Goal: Obtain resource: Obtain resource

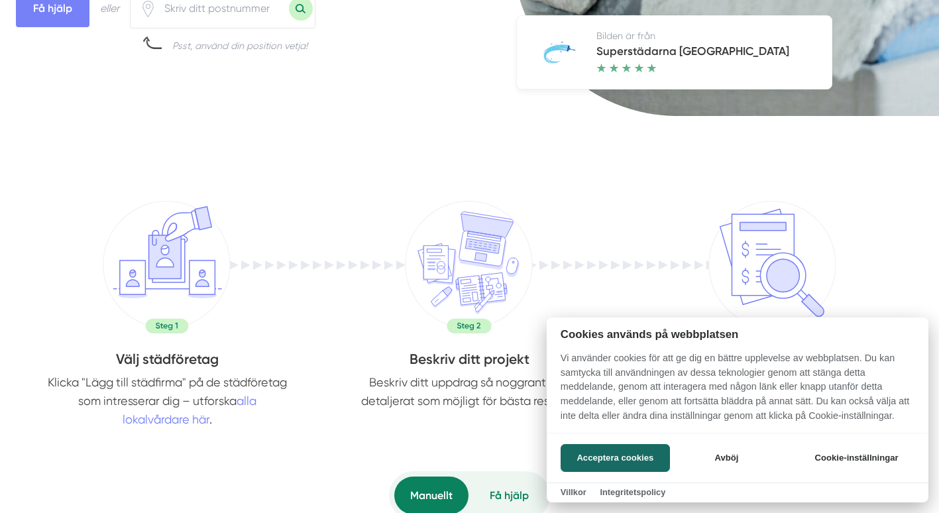
scroll to position [530, 0]
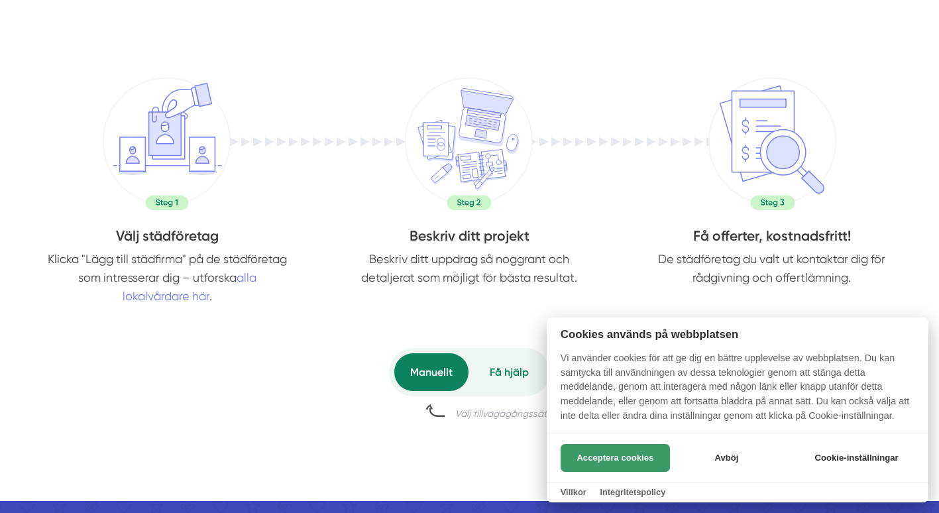
click at [600, 458] on button "Acceptera cookies" at bounding box center [614, 458] width 109 height 28
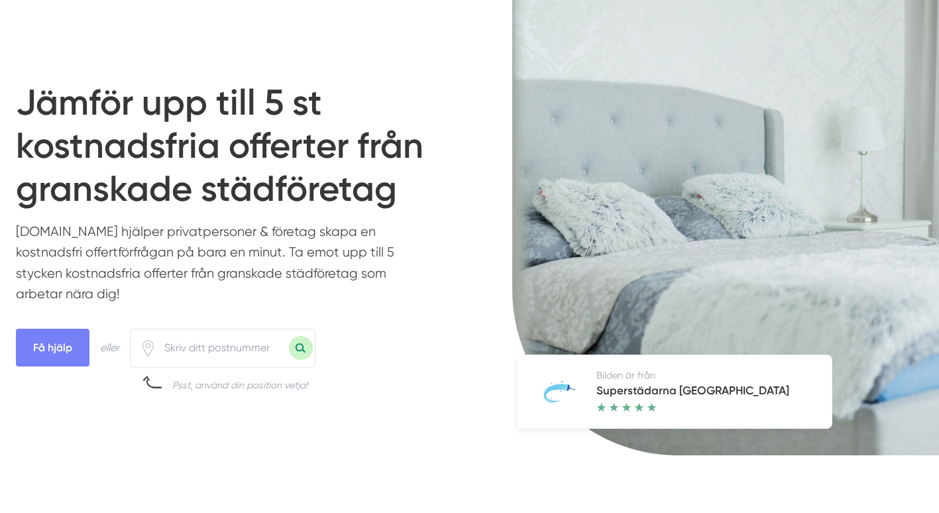
scroll to position [132, 0]
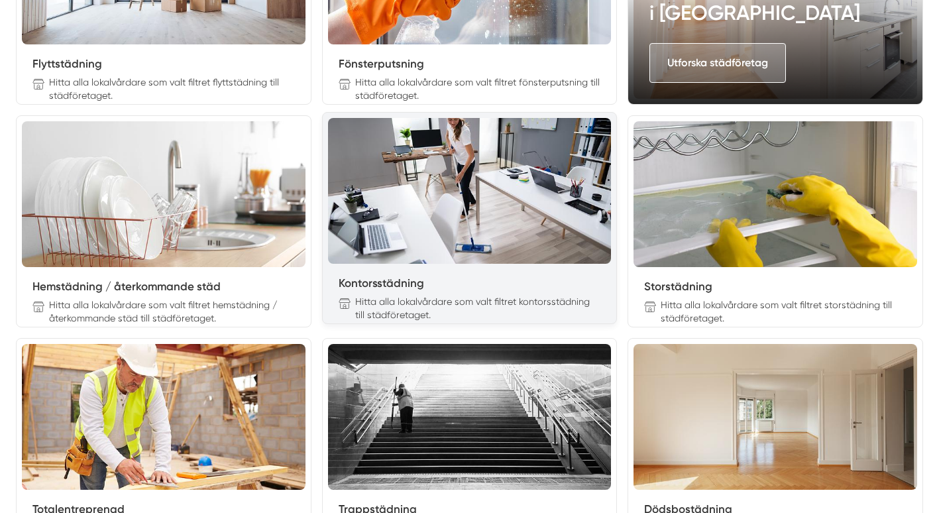
scroll to position [1656, 0]
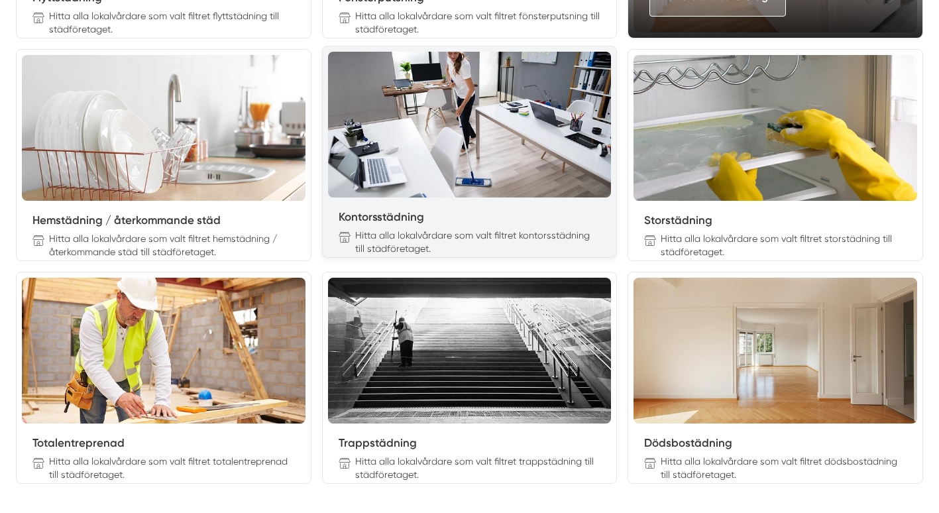
click at [409, 132] on img at bounding box center [470, 125] width 284 height 146
